Goal: Find contact information: Find contact information

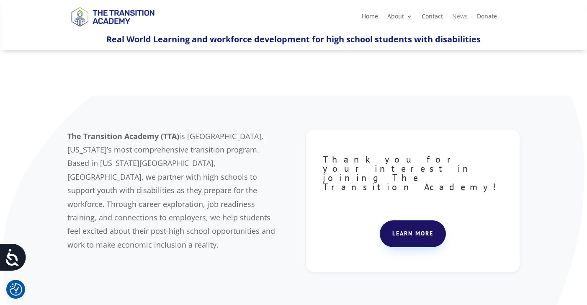
click at [461, 17] on link "News" at bounding box center [459, 17] width 15 height 9
click at [430, 16] on link "Contact" at bounding box center [431, 17] width 21 height 9
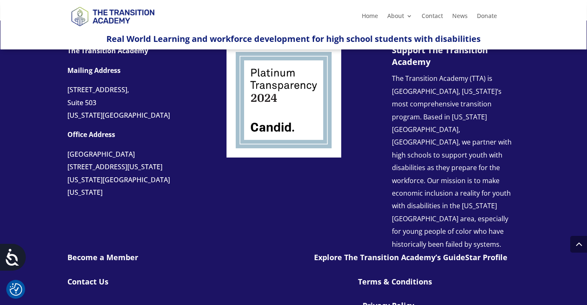
scroll to position [510, 0]
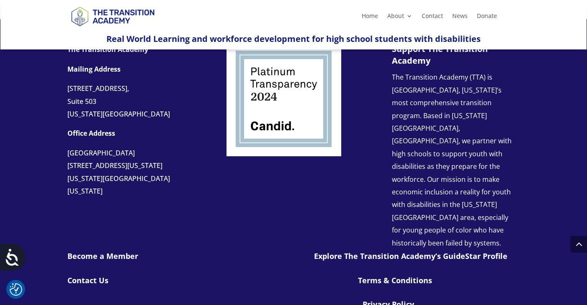
click at [67, 166] on div "The Transition Academy Mailing Address 107 W. 63rd Street, Suite 503 Kansas Cit…" at bounding box center [293, 205] width 587 height 372
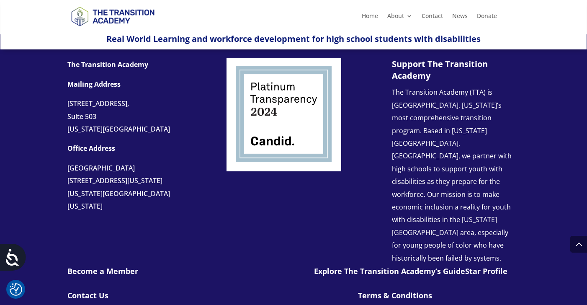
scroll to position [492, 0]
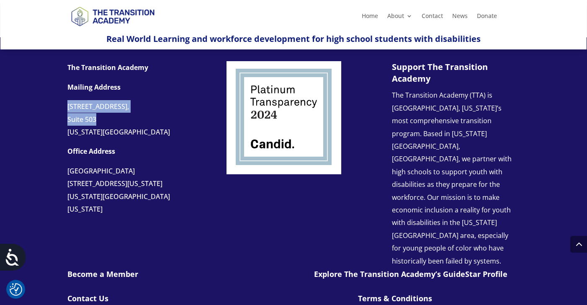
drag, startPoint x: 67, startPoint y: 106, endPoint x: 107, endPoint y: 119, distance: 41.8
click at [107, 119] on div "The Transition Academy Mailing Address 107 W. 63rd Street, Suite 503 Kansas Cit…" at bounding box center [293, 223] width 587 height 372
copy div "107 W. 63rd Street, Suite 503"
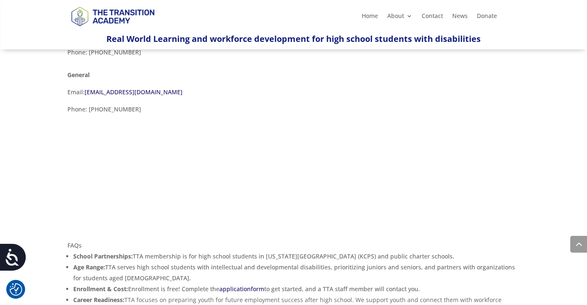
scroll to position [0, 0]
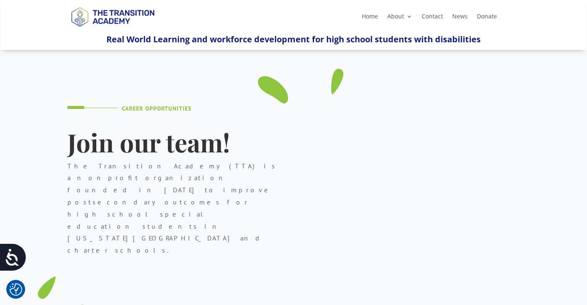
click at [156, 102] on div "Career Opportunities Join our team! The Transition Academy (TTA) is a nonprofit…" at bounding box center [173, 200] width 213 height 213
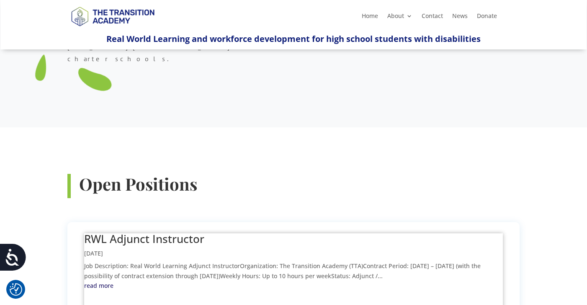
scroll to position [271, 0]
